Goal: Task Accomplishment & Management: Use online tool/utility

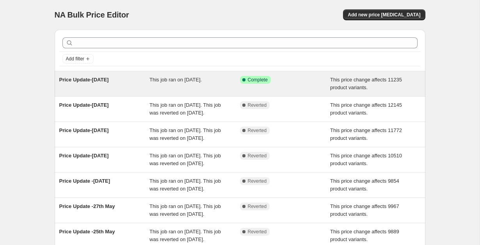
click at [130, 88] on div "Price Update-August 23rd" at bounding box center [104, 84] width 91 height 16
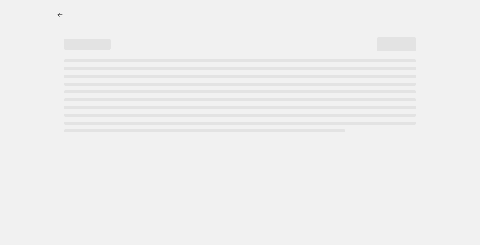
select select "no_change"
select select "pp"
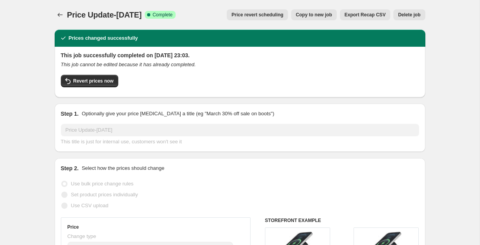
click at [316, 15] on span "Copy to new job" at bounding box center [314, 15] width 36 height 6
select select "no_change"
select select "pp"
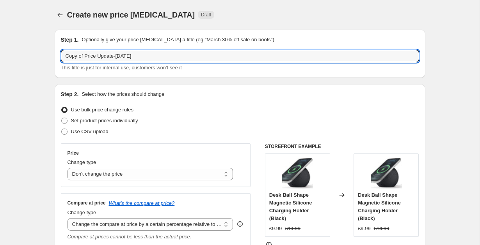
drag, startPoint x: 85, startPoint y: 55, endPoint x: 43, endPoint y: 54, distance: 41.8
click at [108, 55] on input "Price Update-August 23rd" at bounding box center [240, 56] width 358 height 12
click at [149, 59] on input "Price Update-September 23rd" at bounding box center [240, 56] width 358 height 12
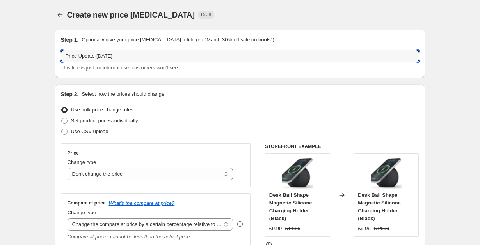
type input "Price Update-[DATE]"
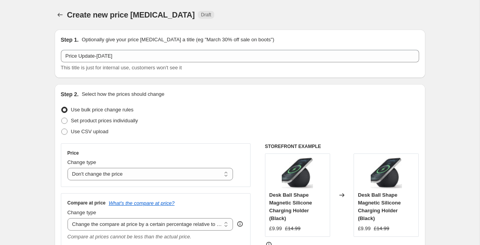
select select "no_change"
select select "pp"
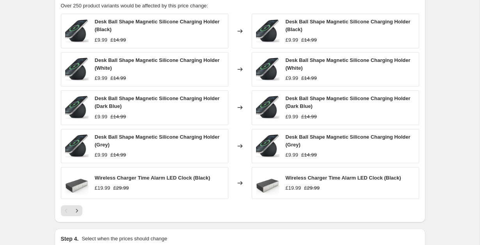
scroll to position [555, 0]
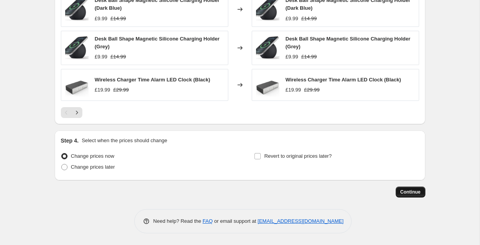
click at [407, 189] on button "Continue" at bounding box center [411, 192] width 30 height 11
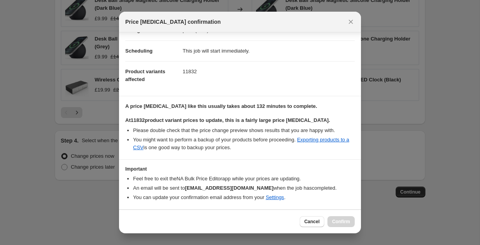
scroll to position [78, 0]
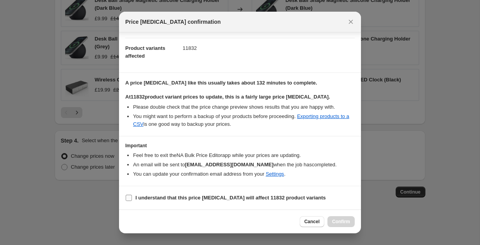
click at [129, 197] on input "I understand that this price change job will affect 11832 product variants" at bounding box center [129, 198] width 6 height 6
checkbox input "true"
click at [347, 219] on span "Confirm" at bounding box center [341, 222] width 18 height 6
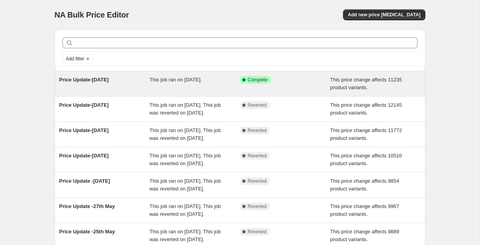
click at [109, 79] on span "Price Update-[DATE]" at bounding box center [84, 80] width 50 height 6
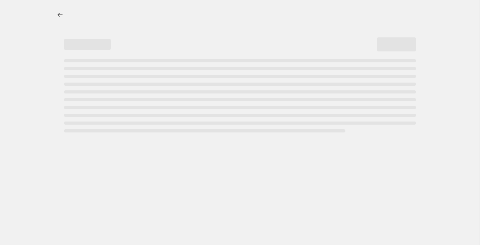
select select "no_change"
select select "pp"
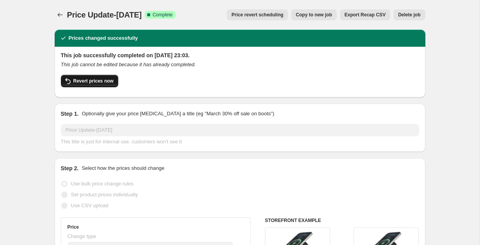
click at [104, 81] on span "Revert prices now" at bounding box center [93, 81] width 40 height 6
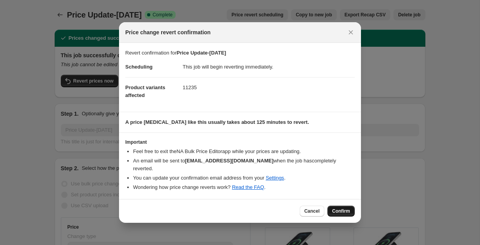
click at [348, 208] on span "Confirm" at bounding box center [341, 211] width 18 height 6
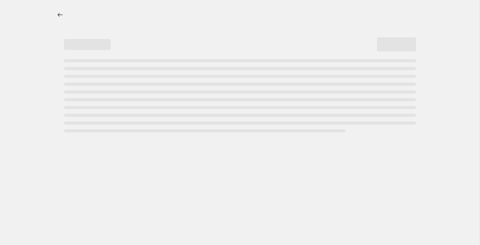
select select "no_change"
select select "pp"
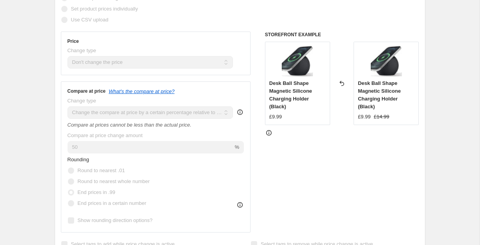
scroll to position [166, 0]
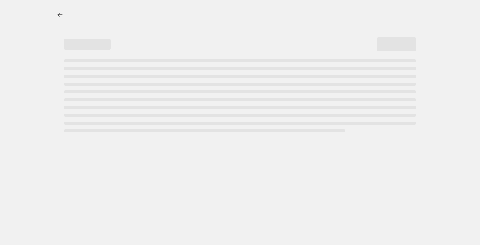
select select "no_change"
select select "pp"
